Goal: Find specific page/section: Find specific page/section

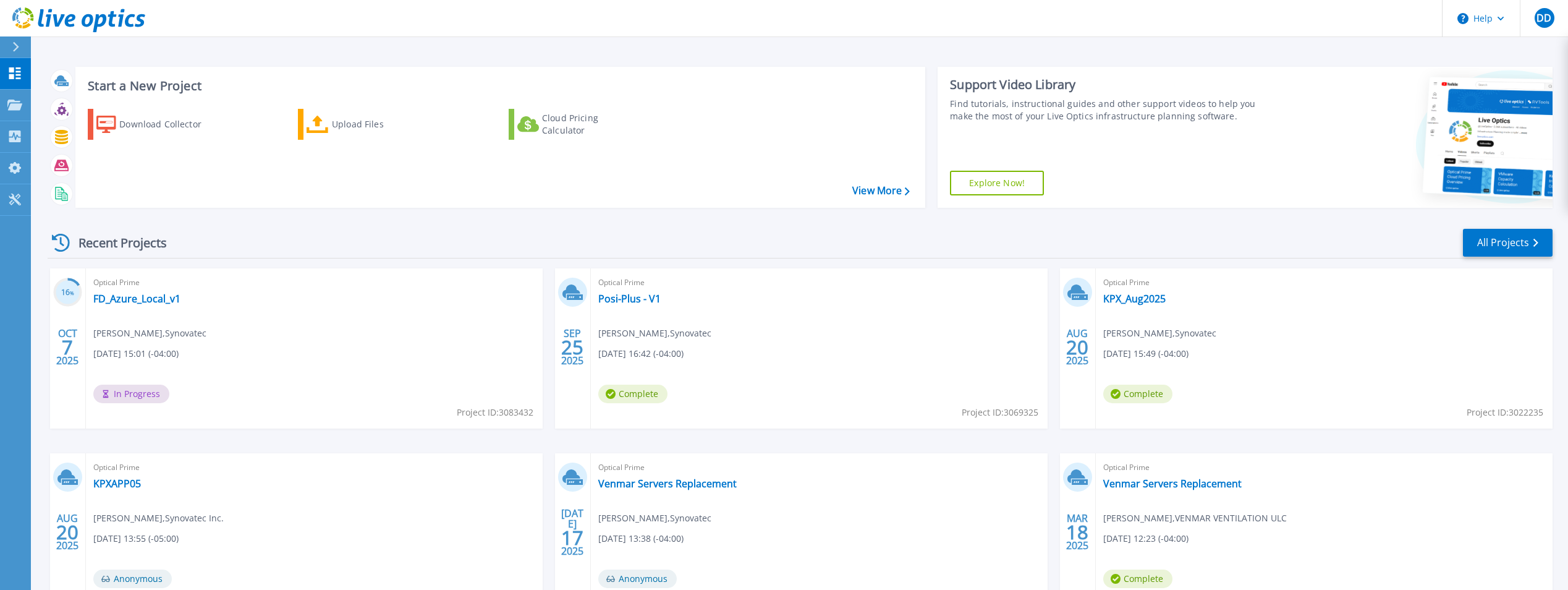
click at [101, 13] on icon at bounding box center [78, 20] width 133 height 25
click at [138, 299] on link "FD_Azure_Local_v1" at bounding box center [137, 298] width 87 height 12
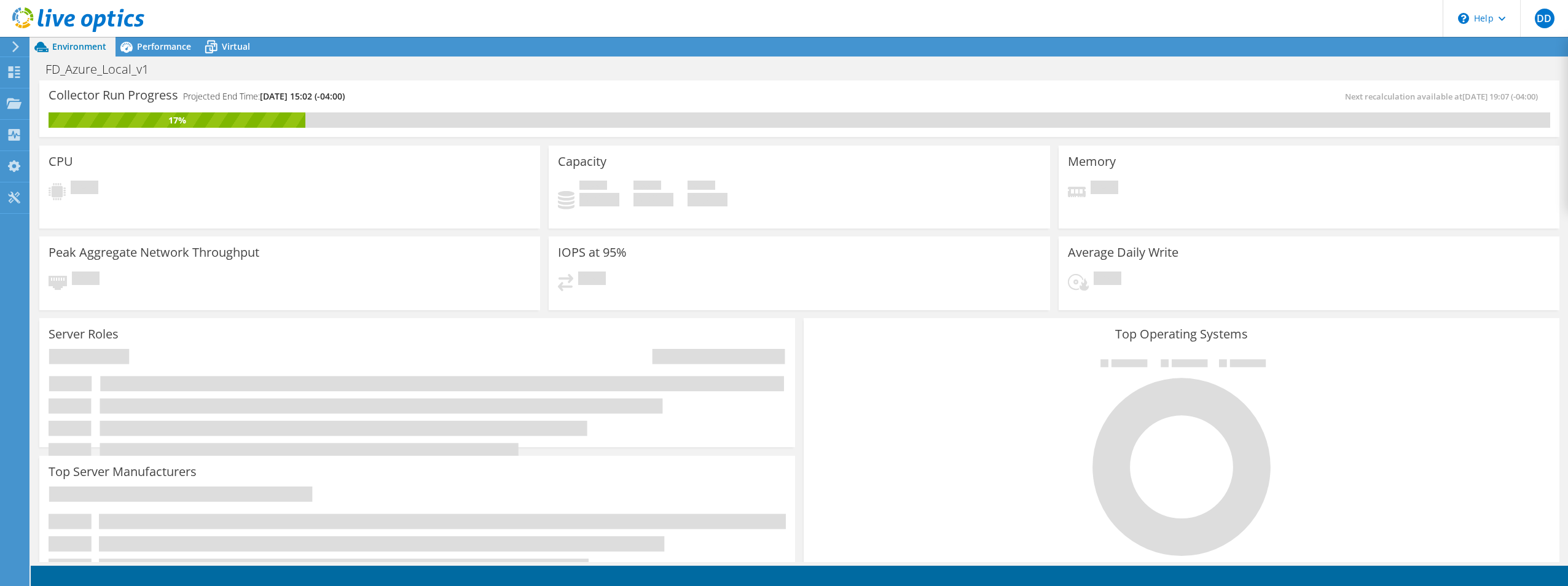
click at [48, 18] on use at bounding box center [78, 20] width 132 height 25
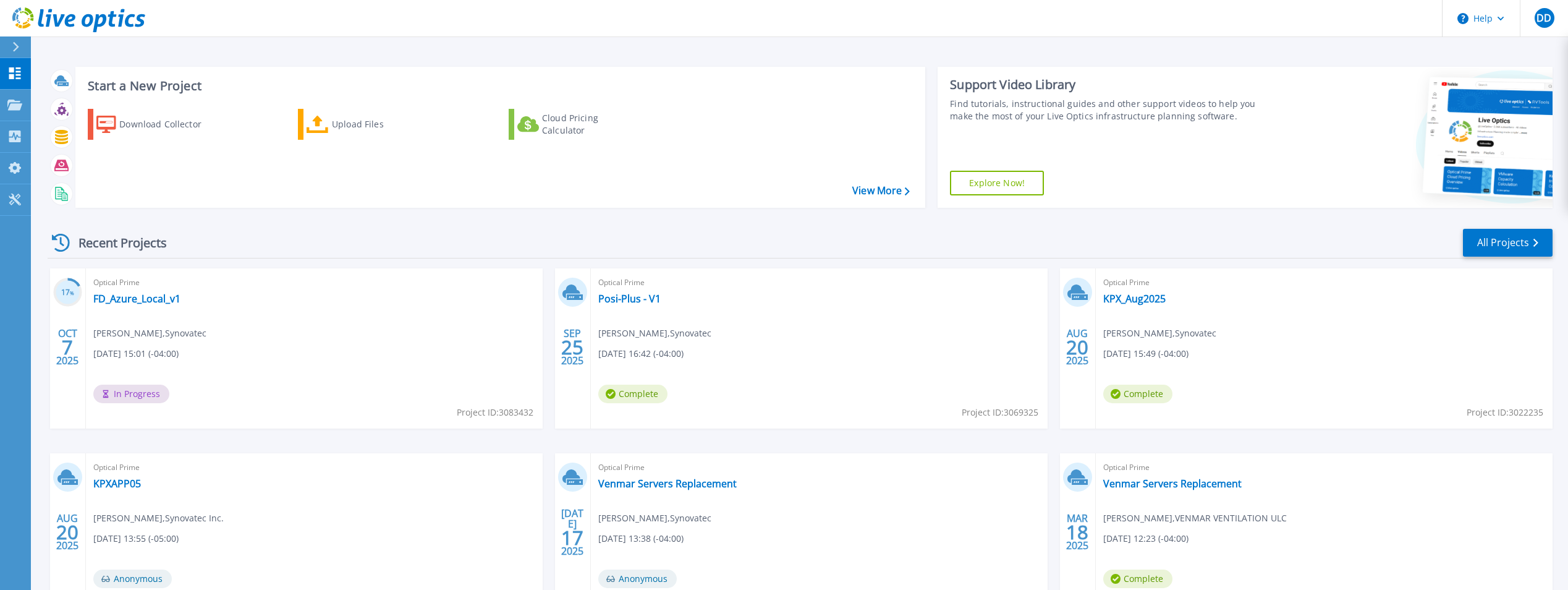
click at [17, 43] on icon at bounding box center [15, 47] width 7 height 10
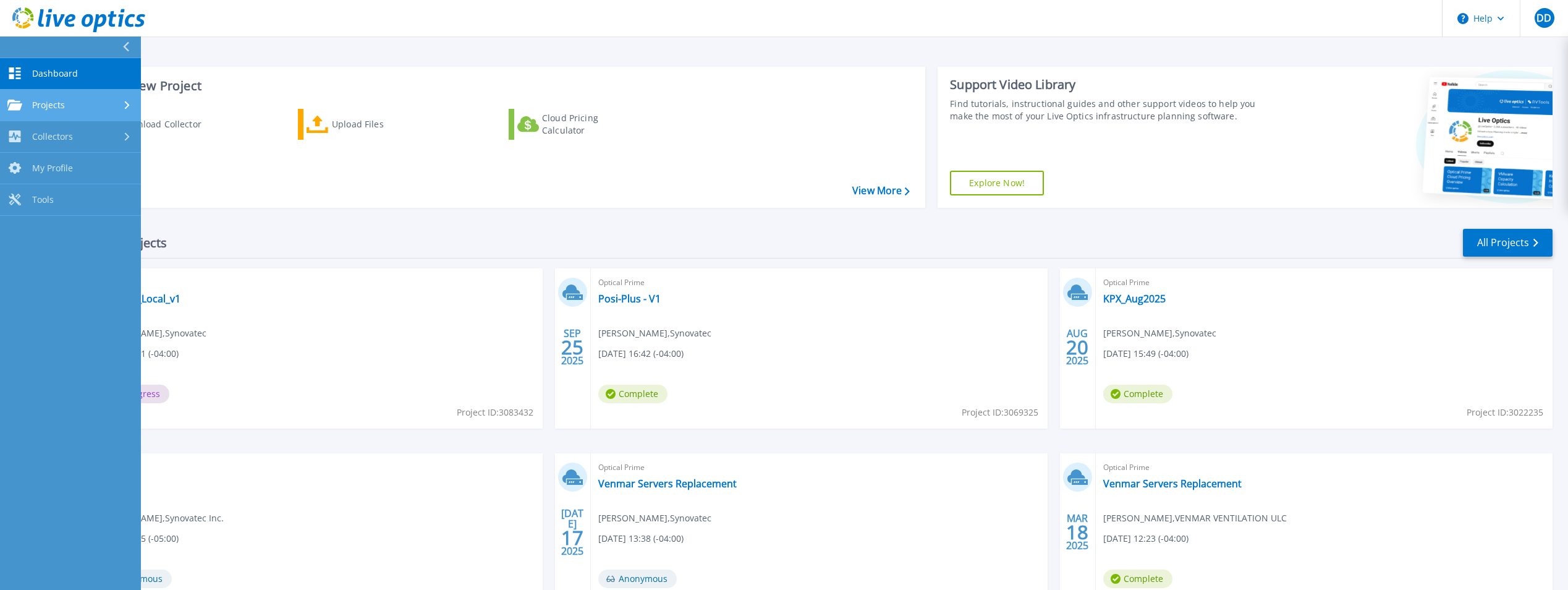
click at [50, 109] on span "Projects" at bounding box center [48, 104] width 32 height 11
click at [54, 133] on link "Search Projects" at bounding box center [70, 137] width 141 height 32
